Goal: Find specific fact: Find specific fact

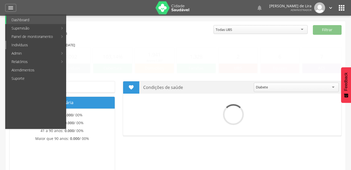
click at [22, 43] on link "Indivíduos" at bounding box center [36, 45] width 60 height 8
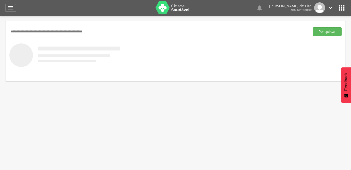
click at [29, 29] on input "text" at bounding box center [158, 31] width 299 height 9
type input "**********"
click at [322, 31] on button "Pesquisar" at bounding box center [327, 31] width 29 height 9
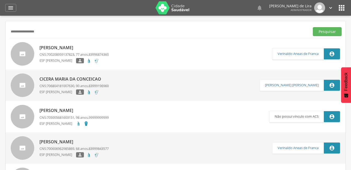
click at [59, 46] on p "[PERSON_NAME]" at bounding box center [74, 48] width 69 height 6
type input "**********"
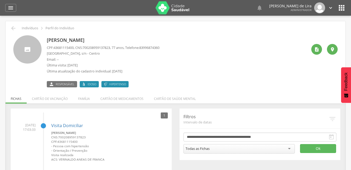
drag, startPoint x: 143, startPoint y: 38, endPoint x: 45, endPoint y: 38, distance: 98.1
click at [45, 38] on div "[PERSON_NAME] CPF: 43681115400 , CNS: [PHONE_NUMBER] , 77 anos, Telefone: [PHON…" at bounding box center [175, 61] width 325 height 52
copy p "[PERSON_NAME]"
drag, startPoint x: 75, startPoint y: 47, endPoint x: 54, endPoint y: 47, distance: 21.5
click at [54, 47] on p "CPF: 43681115400 , CNS: [PHONE_NUMBER] , 77 anos, Telefone: [PHONE_NUMBER]" at bounding box center [103, 47] width 113 height 5
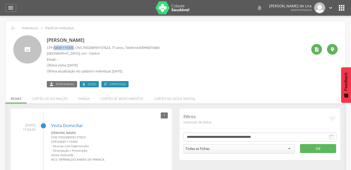
copy p "43681115400"
drag, startPoint x: 115, startPoint y: 47, endPoint x: 86, endPoint y: 46, distance: 28.5
click at [86, 46] on span "700208959137823" at bounding box center [96, 47] width 27 height 5
copy span "700208959137823"
drag, startPoint x: 82, startPoint y: 53, endPoint x: 46, endPoint y: 52, distance: 36.1
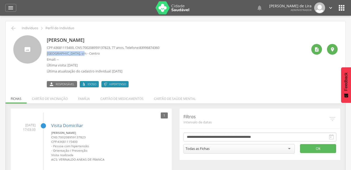
click at [46, 52] on div "[PERSON_NAME] CPF: 43681115400 , CNS: [PHONE_NUMBER] , 77 anos, Telefone: [PHON…" at bounding box center [175, 61] width 325 height 52
drag, startPoint x: 46, startPoint y: 52, endPoint x: 52, endPoint y: 52, distance: 6.3
click at [52, 52] on p "[GEOGRAPHIC_DATA], s/n - Centro" at bounding box center [103, 53] width 113 height 5
drag, startPoint x: 82, startPoint y: 54, endPoint x: 53, endPoint y: 54, distance: 29.0
click at [53, 54] on p "[GEOGRAPHIC_DATA], s/n - Centro" at bounding box center [103, 53] width 113 height 5
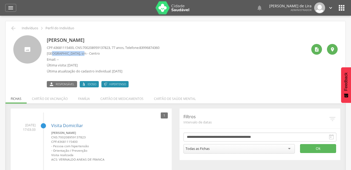
copy p "Pinto do Monteiro"
